Goal: Information Seeking & Learning: Learn about a topic

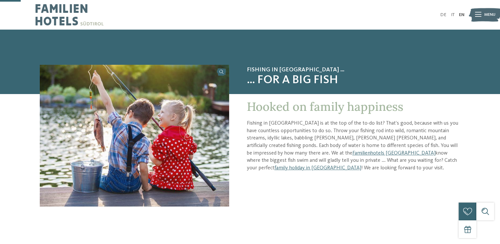
scroll to position [197, 0]
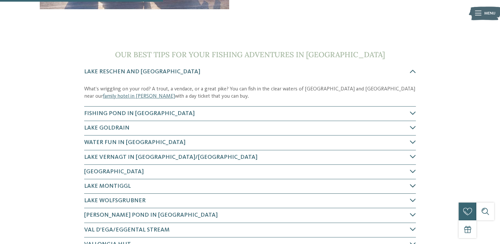
click at [414, 185] on icon at bounding box center [413, 186] width 6 height 6
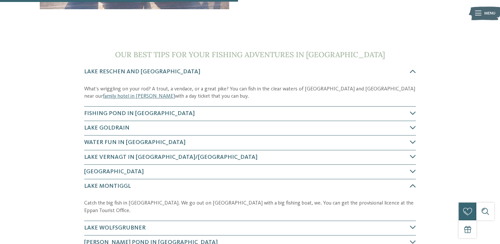
scroll to position [340, 0]
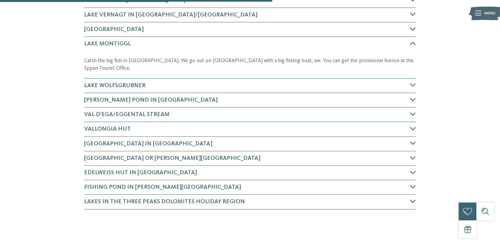
click at [413, 28] on icon at bounding box center [413, 29] width 6 height 6
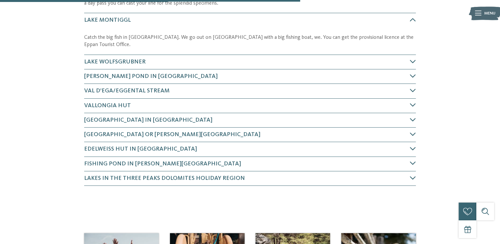
scroll to position [391, 0]
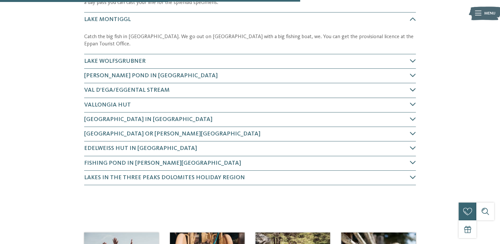
click at [112, 87] on span "Val d’Ega/Eggental stream" at bounding box center [126, 90] width 85 height 6
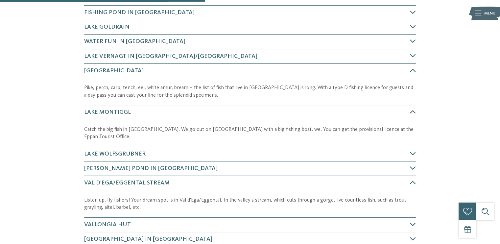
scroll to position [232, 0]
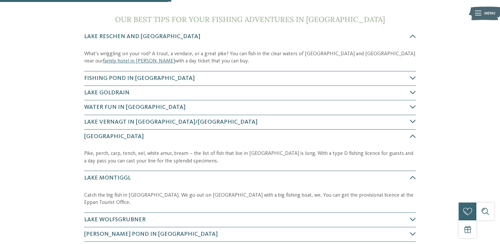
click at [133, 121] on span "Lake Vernagt in Val Senales/Schnalstal" at bounding box center [170, 122] width 173 height 6
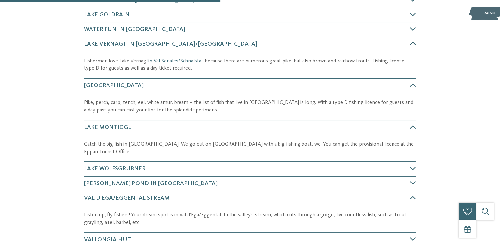
scroll to position [311, 0]
click at [186, 61] on link "in Val Senales/Schnalstal" at bounding box center [175, 60] width 54 height 5
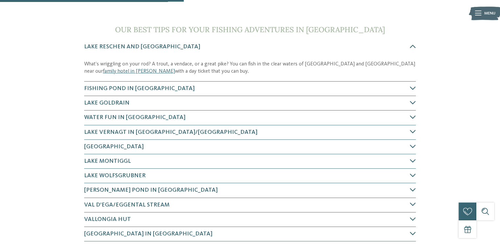
scroll to position [263, 0]
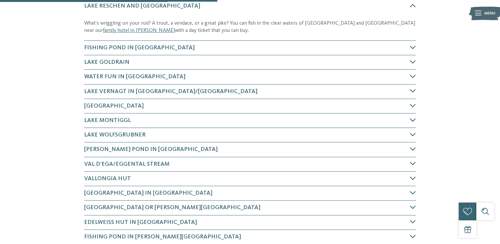
click at [112, 117] on span "Lake Montiggl" at bounding box center [107, 120] width 47 height 6
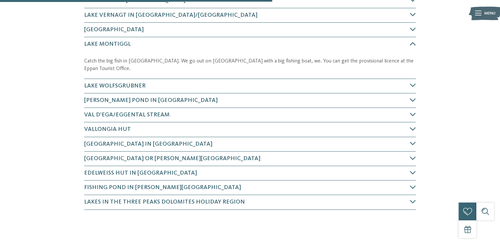
scroll to position [340, 0]
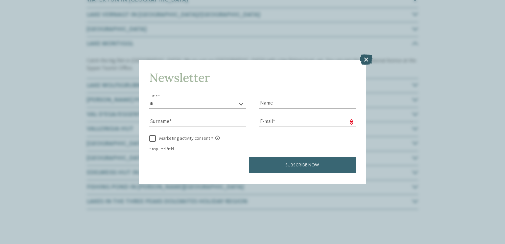
click at [367, 57] on icon at bounding box center [366, 60] width 13 height 11
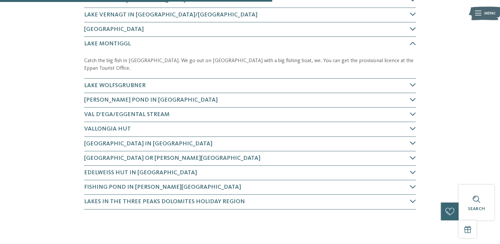
click at [141, 33] on h4 "Lake Kaltern" at bounding box center [247, 29] width 326 height 8
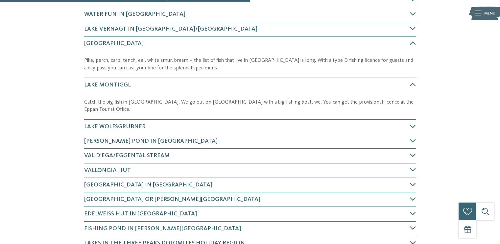
scroll to position [325, 0]
click at [171, 32] on h4 "Lake Vernagt in Val Senales/Schnalstal" at bounding box center [247, 29] width 326 height 8
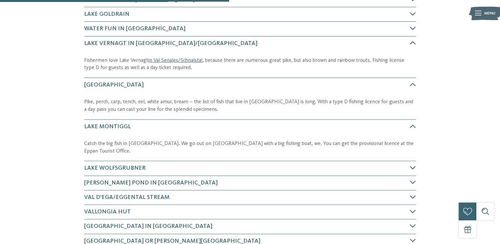
scroll to position [311, 0]
click at [118, 144] on p "Catch the big fish in Eppan. We go out on Lake Montiggl with a big fishing boat…" at bounding box center [250, 147] width 332 height 15
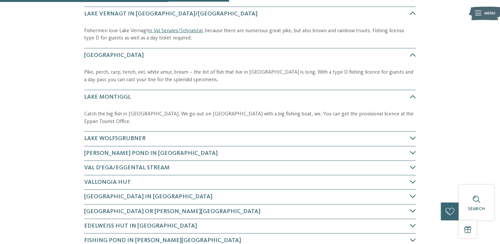
scroll to position [409, 0]
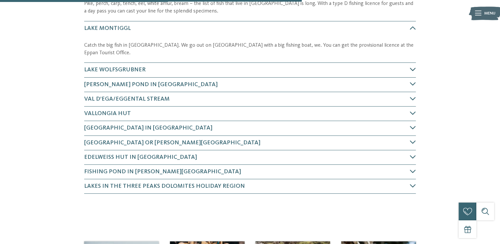
click at [415, 66] on icon at bounding box center [413, 69] width 6 height 6
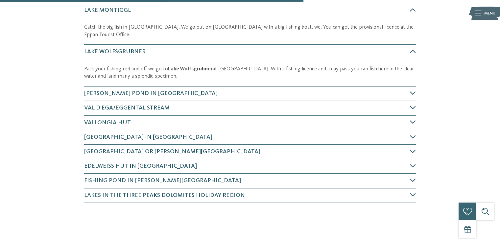
scroll to position [428, 0]
click at [186, 66] on strong "Lake Wolfsgrubner" at bounding box center [190, 68] width 45 height 5
click at [190, 66] on strong "Lake Wolfsgrubner" at bounding box center [190, 68] width 45 height 5
click at [190, 59] on div "Pack your fishing rod and off we go to Lake Wolfsgrubner at Ritten. With a fish…" at bounding box center [250, 72] width 332 height 27
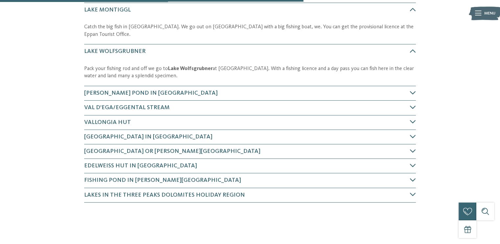
click at [150, 65] on p "Pack your fishing rod and off we go to Lake Wolfsgrubner at Ritten. With a fish…" at bounding box center [250, 72] width 332 height 15
click at [184, 66] on strong "Lake Wolfsgrubner" at bounding box center [190, 68] width 45 height 5
click at [182, 66] on strong "Lake Wolfsgrubner" at bounding box center [190, 68] width 45 height 5
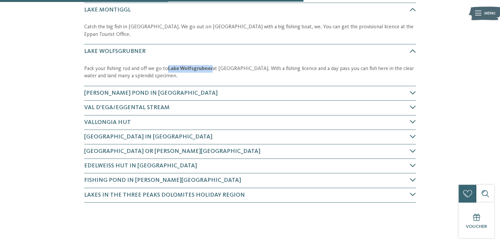
drag, startPoint x: 167, startPoint y: 59, endPoint x: 212, endPoint y: 61, distance: 44.8
click at [212, 65] on p "Pack your fishing rod and off we go to Lake Wolfsgrubner at Ritten. With a fish…" at bounding box center [250, 72] width 332 height 15
copy strong "Lake Wolfsgrubner"
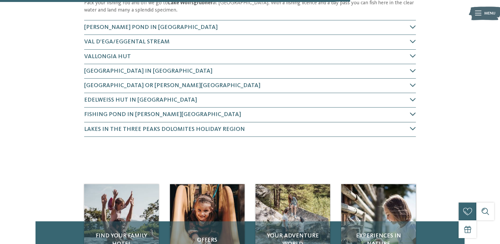
click at [155, 111] on span "Fishing pond in Antholz-Niedertal" at bounding box center [162, 114] width 157 height 6
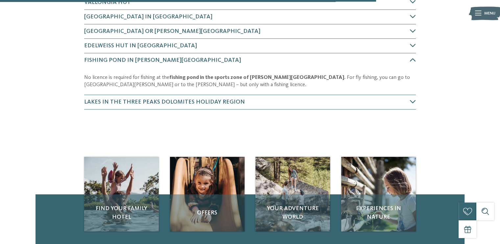
scroll to position [556, 0]
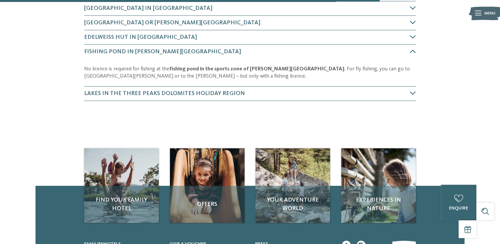
click at [195, 66] on strong "fishing pond in the sports zone of Antholz-Niedertal" at bounding box center [256, 68] width 175 height 5
click at [265, 66] on strong "fishing pond in the sports zone of Antholz-Niedertal" at bounding box center [256, 68] width 175 height 5
click at [133, 49] on span "Fishing pond in Antholz-Niedertal" at bounding box center [162, 52] width 157 height 6
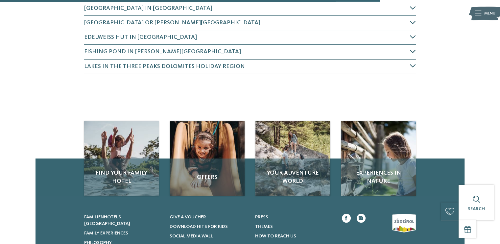
click at [133, 49] on span "Fishing pond in Antholz-Niedertal" at bounding box center [162, 52] width 157 height 6
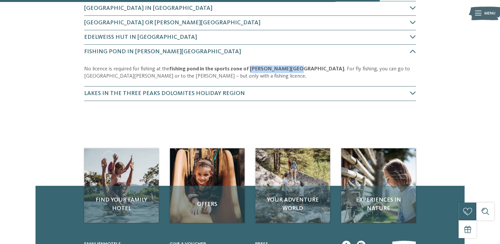
drag, startPoint x: 248, startPoint y: 61, endPoint x: 290, endPoint y: 59, distance: 41.8
click at [290, 66] on strong "fishing pond in the sports zone of Antholz-Niedertal" at bounding box center [256, 68] width 175 height 5
copy strong "Antholz-Niedertal"
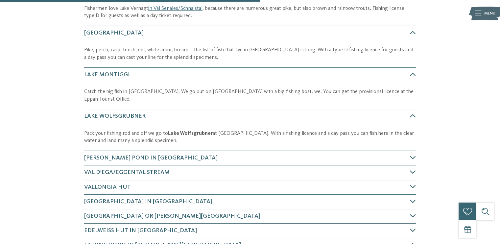
scroll to position [359, 0]
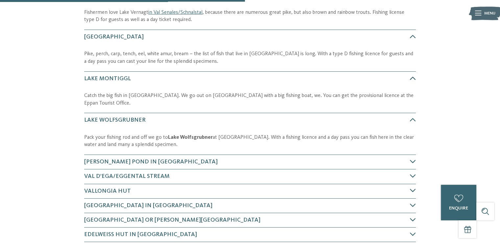
click at [117, 76] on span "Lake Montiggl" at bounding box center [107, 79] width 47 height 6
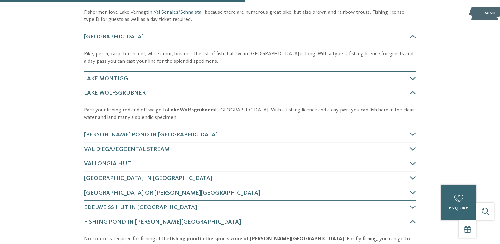
click at [117, 76] on span "Lake Montiggl" at bounding box center [107, 79] width 47 height 6
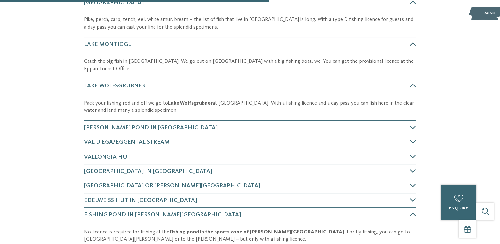
scroll to position [393, 0]
click at [372, 58] on p "Catch the big fish in Eppan. We go out on Lake Montiggl with a big fishing boat…" at bounding box center [250, 65] width 332 height 15
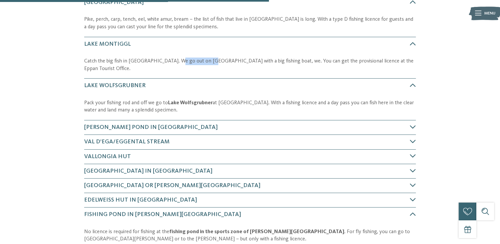
drag, startPoint x: 175, startPoint y: 62, endPoint x: 209, endPoint y: 59, distance: 33.7
click at [209, 59] on p "Catch the big fish in Eppan. We go out on Lake Montiggl with a big fishing boat…" at bounding box center [250, 65] width 332 height 15
copy p "Lake Montiggl"
